Goal: Navigation & Orientation: Find specific page/section

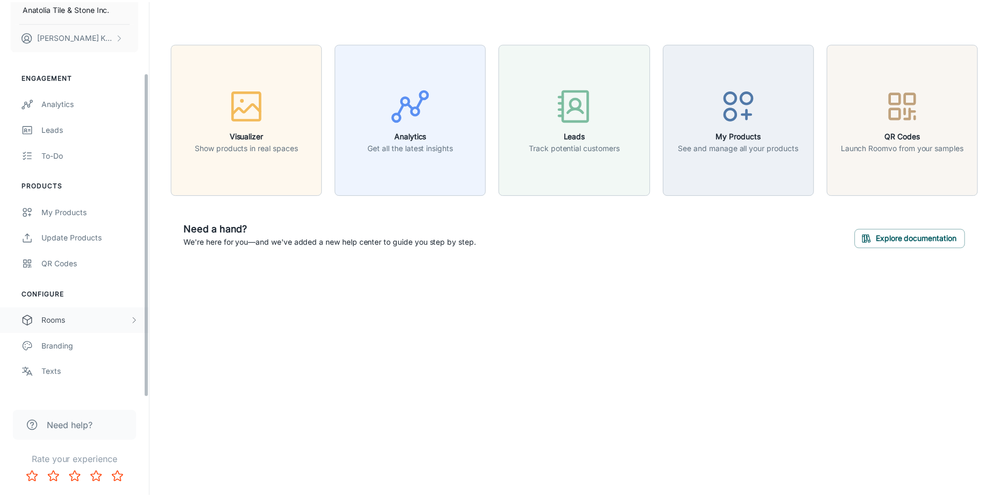
scroll to position [87, 0]
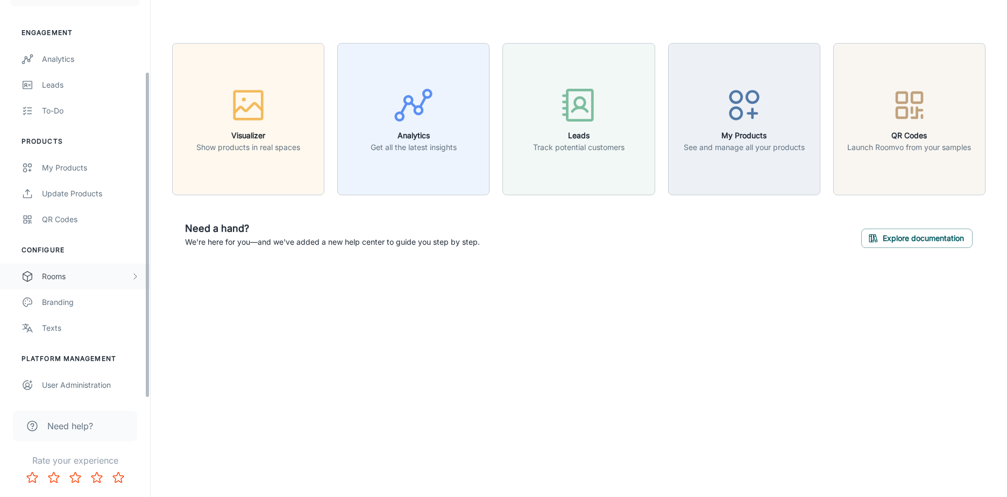
click at [74, 273] on div "Rooms" at bounding box center [86, 277] width 89 height 12
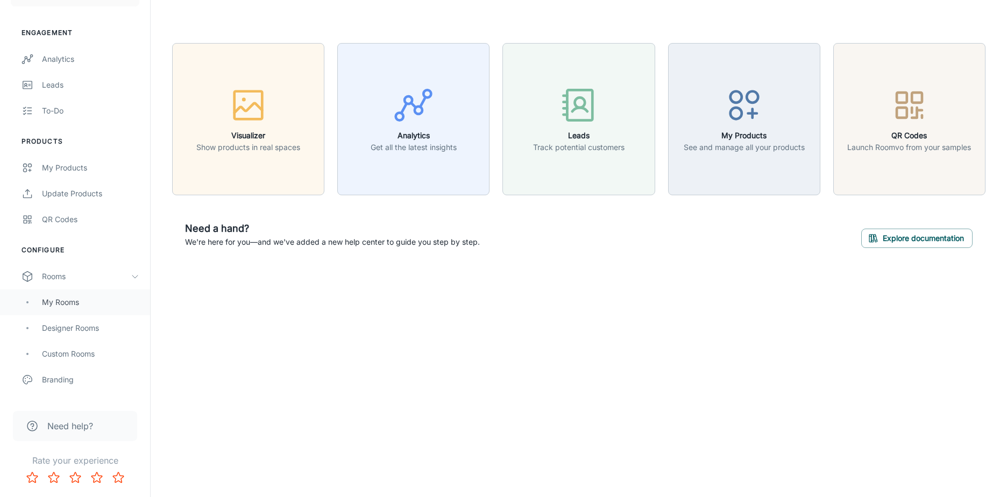
click at [82, 293] on div "My Rooms" at bounding box center [75, 302] width 150 height 26
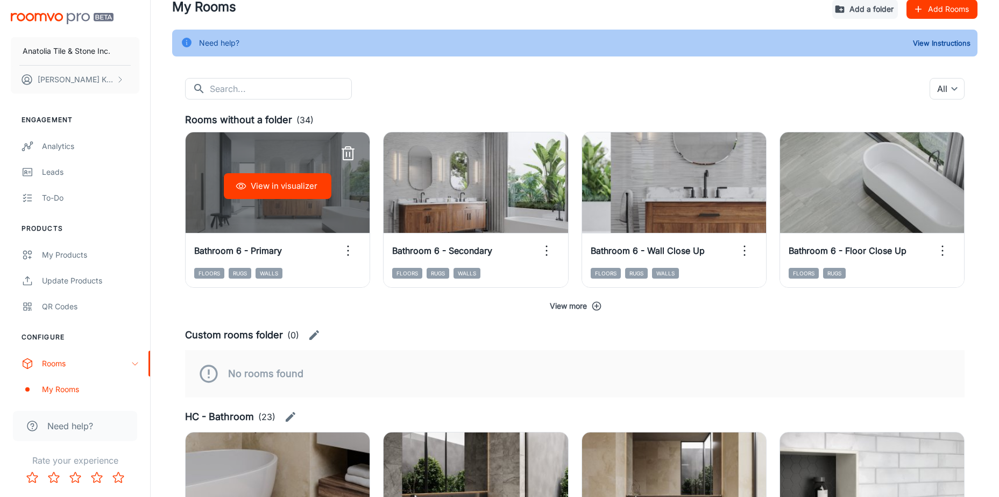
scroll to position [161, 0]
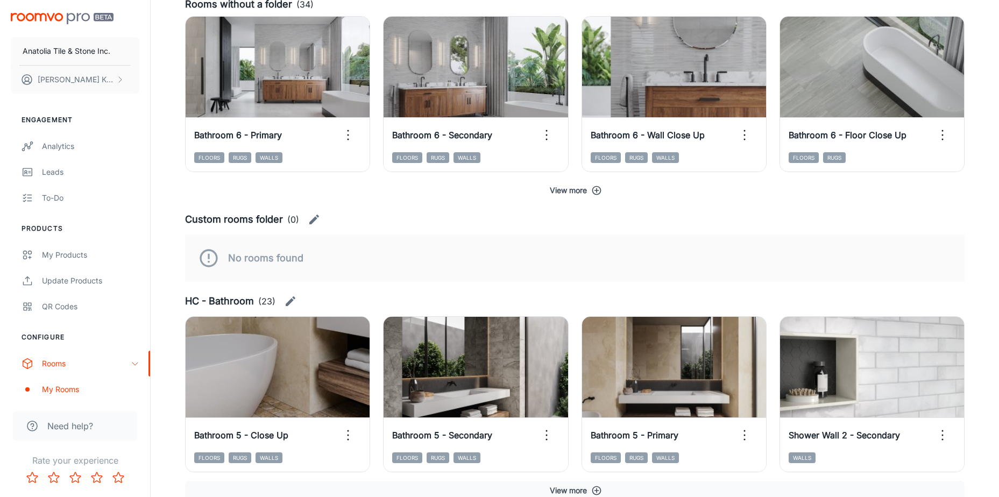
click at [585, 191] on button "View more" at bounding box center [574, 190] width 779 height 19
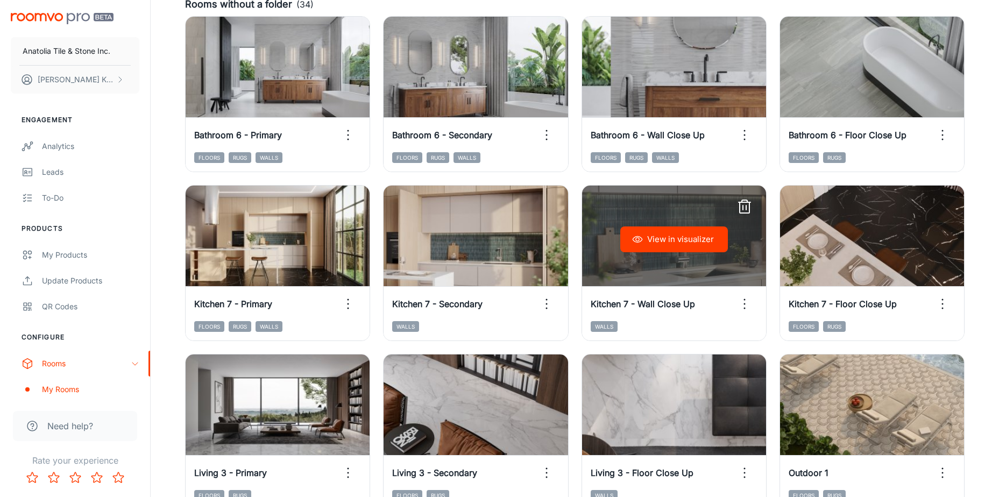
scroll to position [215, 0]
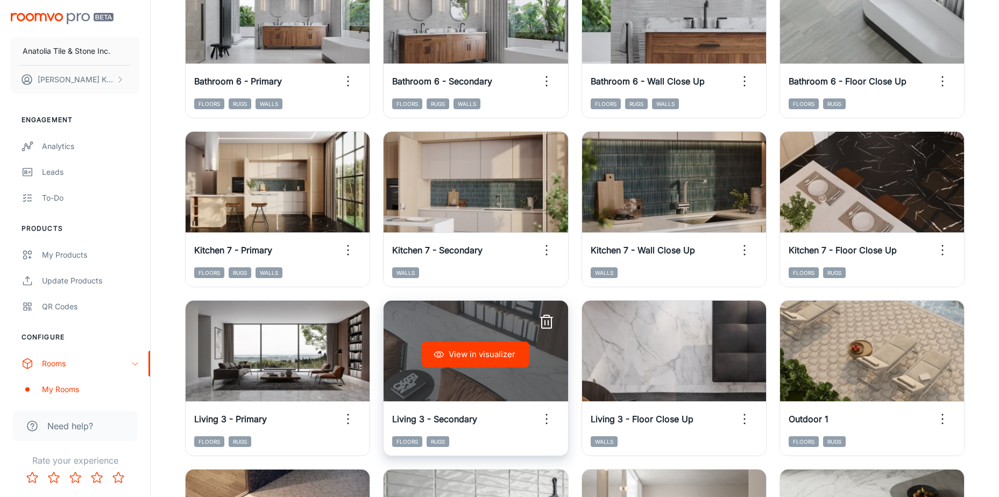
click at [497, 336] on div "View in visualizer" at bounding box center [476, 355] width 184 height 108
click at [498, 354] on button "View in visualizer" at bounding box center [476, 355] width 108 height 26
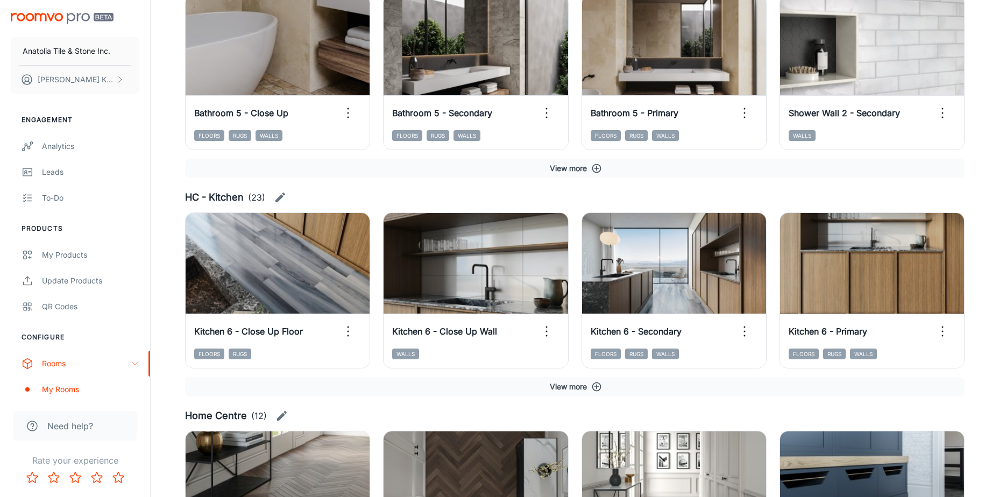
scroll to position [1668, 0]
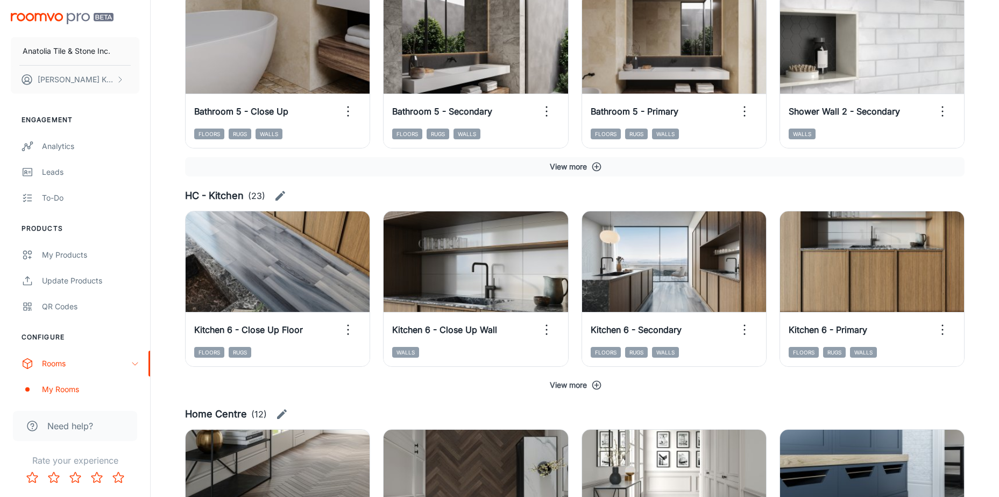
click at [596, 388] on icon "button" at bounding box center [596, 385] width 11 height 11
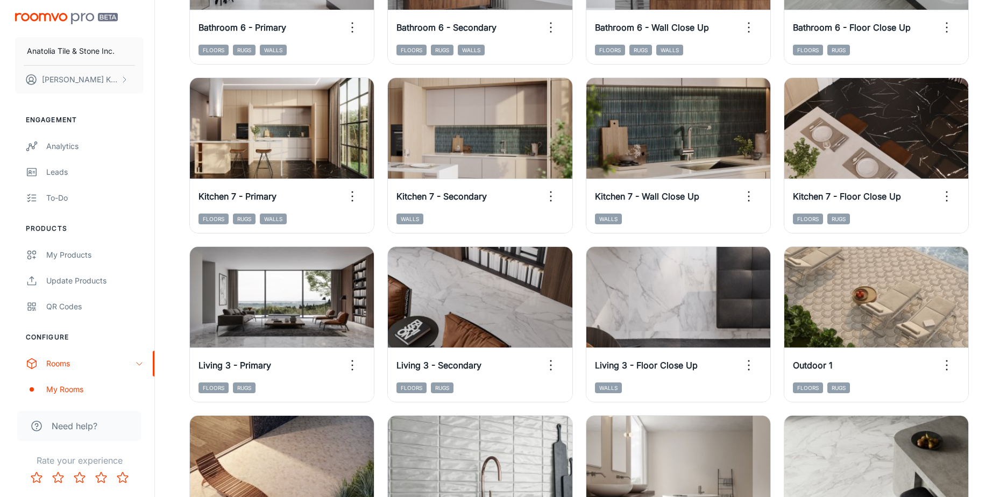
scroll to position [0, 0]
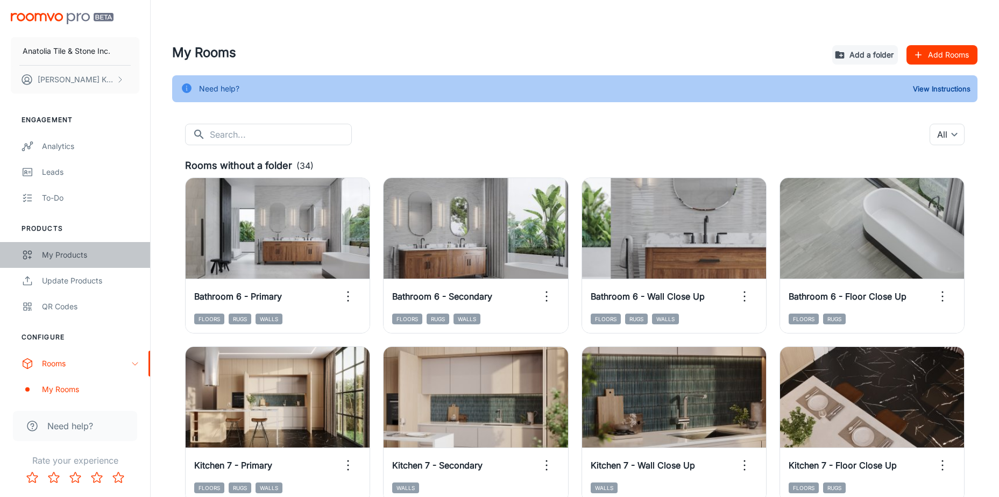
click at [65, 250] on div "My Products" at bounding box center [90, 255] width 97 height 12
